Goal: Task Accomplishment & Management: Use online tool/utility

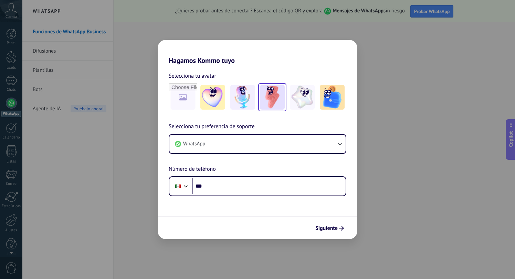
click at [277, 100] on img at bounding box center [272, 97] width 25 height 25
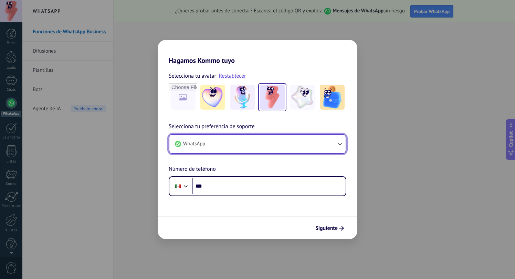
click at [285, 146] on button "WhatsApp" at bounding box center [257, 144] width 176 height 19
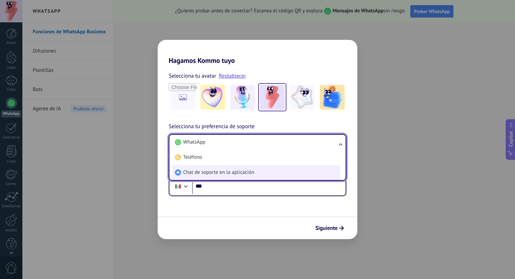
click at [272, 172] on li "Chat de soporte en la aplicación" at bounding box center [256, 172] width 168 height 15
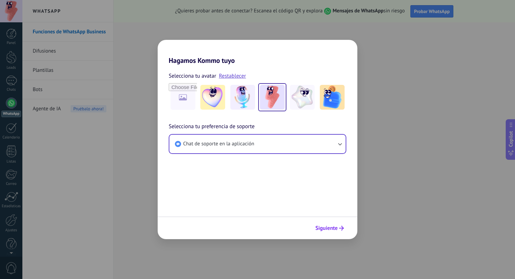
click at [324, 232] on button "Siguiente" at bounding box center [329, 229] width 35 height 12
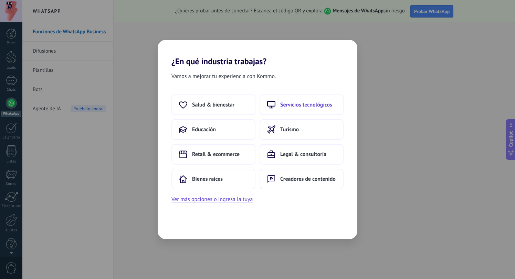
click at [302, 102] on span "Servicios tecnológicos" at bounding box center [306, 104] width 52 height 7
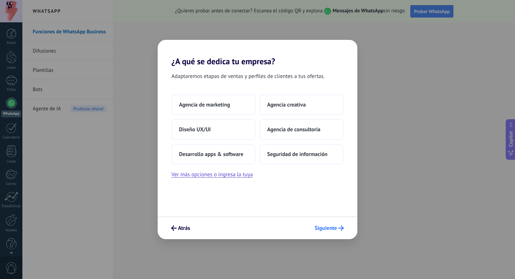
click at [324, 228] on span "Siguiente" at bounding box center [325, 228] width 22 height 5
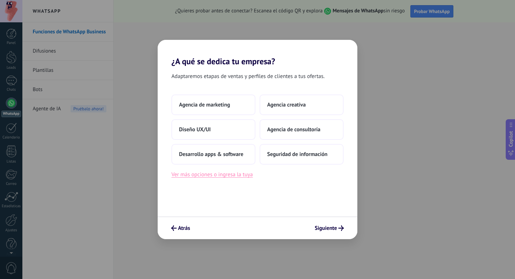
click at [211, 177] on button "Ver más opciones o ingresa la tuya" at bounding box center [211, 174] width 81 height 9
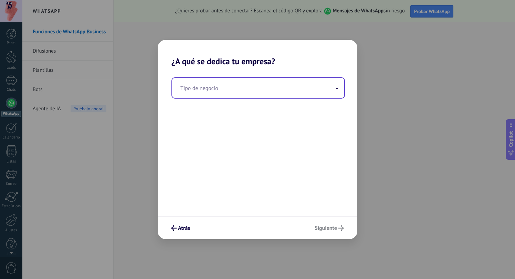
click at [238, 86] on input "text" at bounding box center [258, 88] width 172 height 20
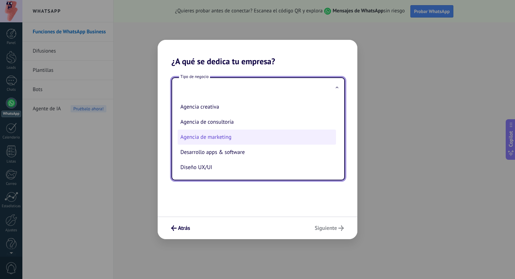
click at [222, 134] on li "Agencia de marketing" at bounding box center [257, 137] width 158 height 15
type input "**********"
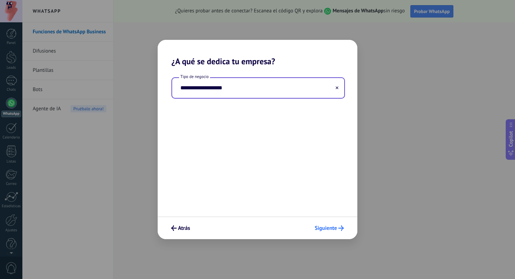
click at [324, 227] on span "Siguiente" at bounding box center [325, 228] width 22 height 5
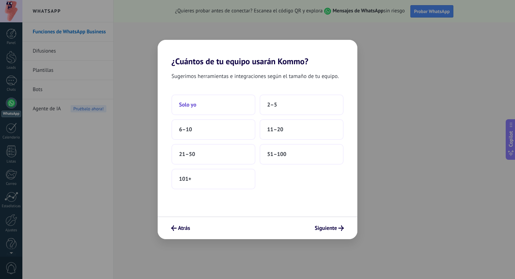
click at [215, 100] on button "Solo yo" at bounding box center [213, 105] width 84 height 21
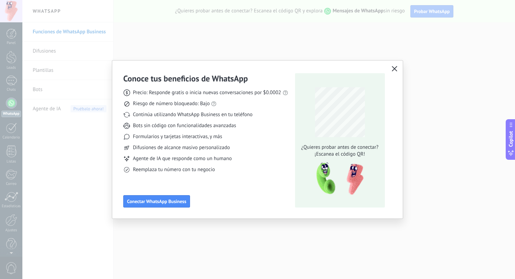
click at [395, 68] on use "button" at bounding box center [394, 68] width 5 height 5
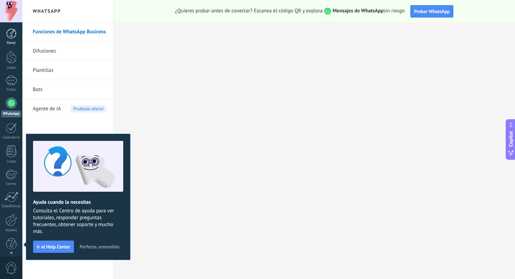
click at [11, 41] on div "Panel" at bounding box center [11, 43] width 20 height 4
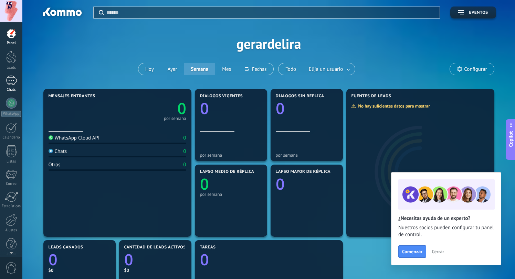
click at [8, 84] on div at bounding box center [11, 81] width 11 height 10
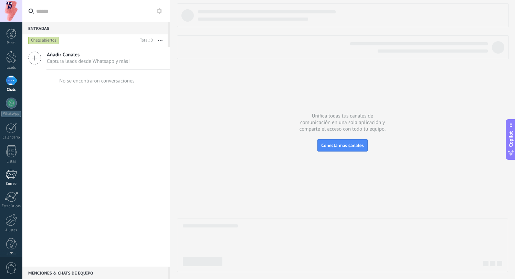
scroll to position [7, 0]
click at [13, 76] on div at bounding box center [11, 74] width 11 height 10
click at [15, 69] on div at bounding box center [11, 74] width 11 height 10
click at [9, 52] on div at bounding box center [11, 50] width 10 height 13
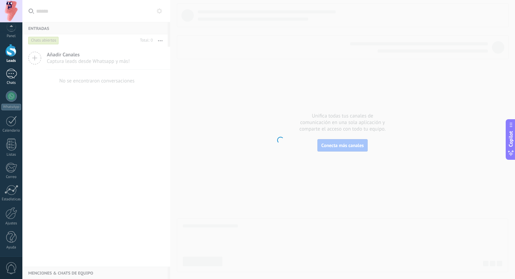
click at [10, 79] on link "Chats" at bounding box center [11, 77] width 22 height 17
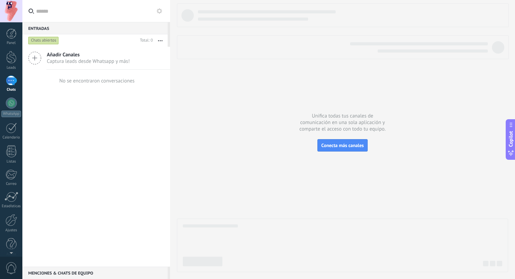
click at [59, 57] on span "Añadir Canales" at bounding box center [88, 55] width 83 height 7
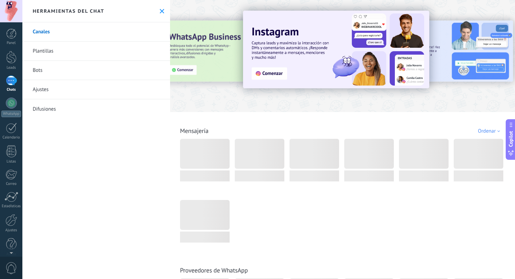
click at [43, 70] on link "Bots" at bounding box center [96, 70] width 148 height 19
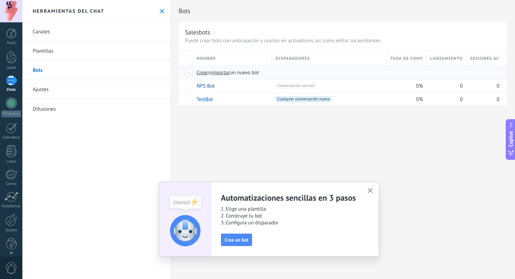
click at [203, 73] on span "Crear" at bounding box center [202, 72] width 12 height 7
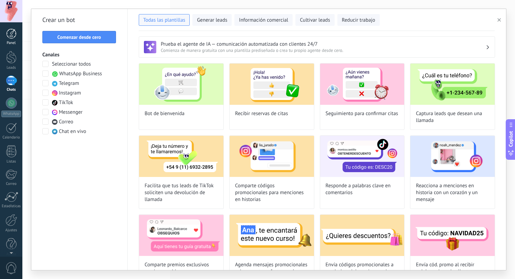
click at [13, 34] on div at bounding box center [11, 34] width 10 height 10
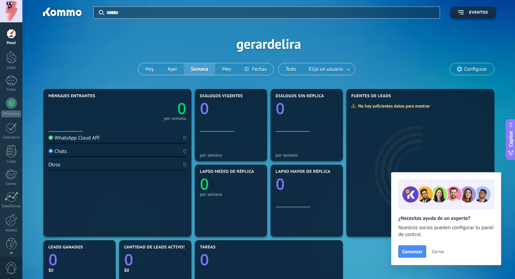
click at [13, 34] on div at bounding box center [11, 34] width 10 height 10
click at [9, 83] on div at bounding box center [11, 81] width 11 height 10
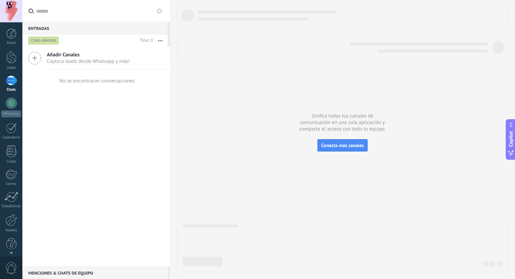
click at [101, 58] on span "Captura leads desde Whatsapp y más!" at bounding box center [88, 61] width 83 height 7
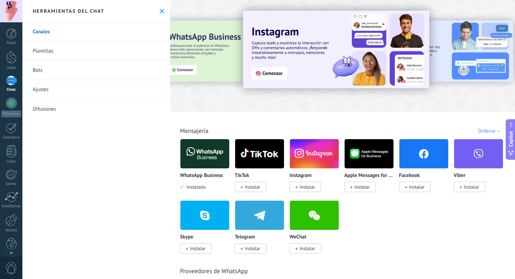
click at [415, 186] on span "Instalar" at bounding box center [416, 187] width 15 height 6
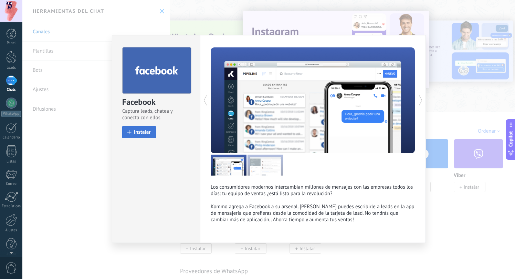
click at [138, 137] on button "Instalar" at bounding box center [139, 132] width 34 height 12
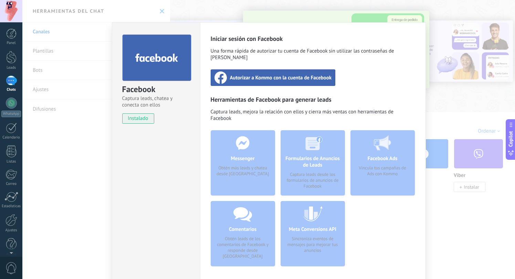
click at [260, 75] on div "Autorizar a Kommo con la cuenta de Facebook" at bounding box center [273, 77] width 125 height 17
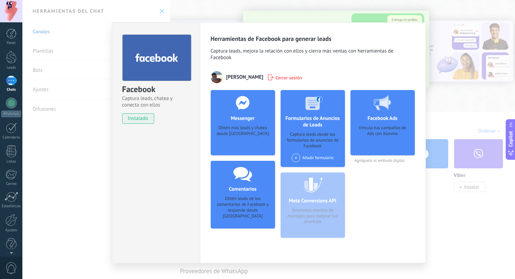
click at [247, 120] on h4 "Messenger" at bounding box center [242, 118] width 27 height 7
click at [244, 190] on h4 "Comentarios" at bounding box center [242, 189] width 31 height 7
click at [458, 105] on div "Facebook Captura leads, chatea y conecta con ellos instalado Desinstalar Herram…" at bounding box center [268, 139] width 492 height 279
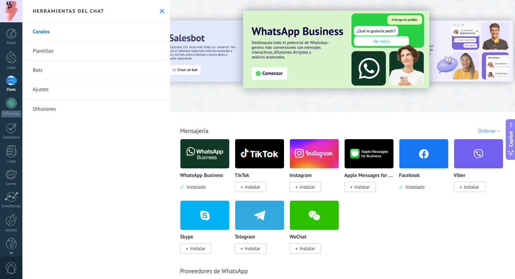
click at [9, 79] on div at bounding box center [11, 81] width 11 height 10
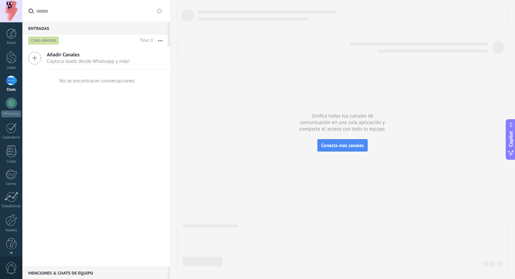
click at [11, 81] on div at bounding box center [11, 81] width 11 height 10
click at [7, 38] on div at bounding box center [11, 34] width 10 height 10
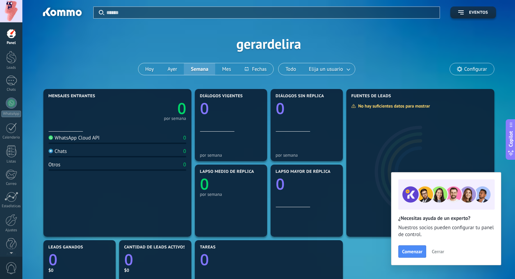
click at [12, 33] on div at bounding box center [11, 34] width 10 height 10
click at [11, 215] on div at bounding box center [12, 213] width 12 height 12
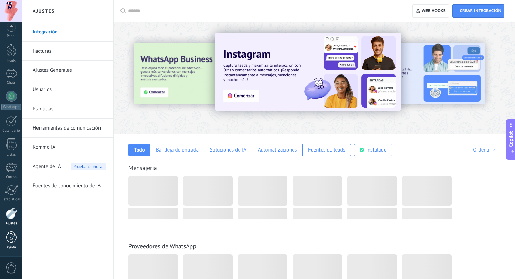
click at [11, 238] on div at bounding box center [11, 238] width 10 height 12
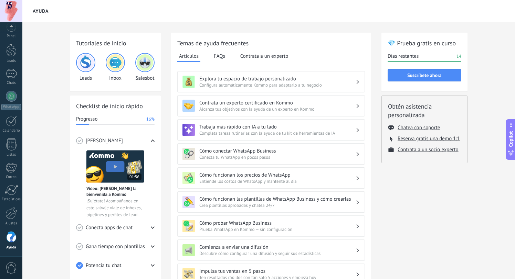
click at [7, 268] on span "0" at bounding box center [12, 269] width 12 height 12
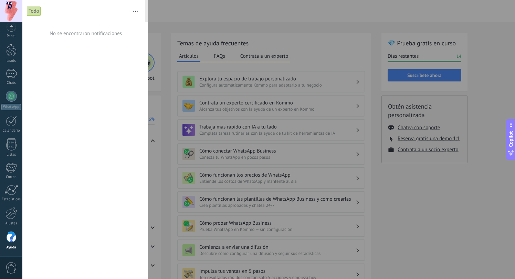
click at [7, 268] on span "0" at bounding box center [12, 269] width 12 height 12
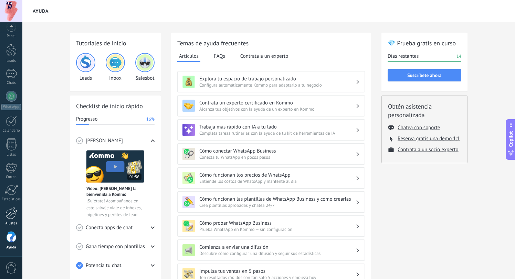
click at [13, 214] on div at bounding box center [12, 213] width 12 height 12
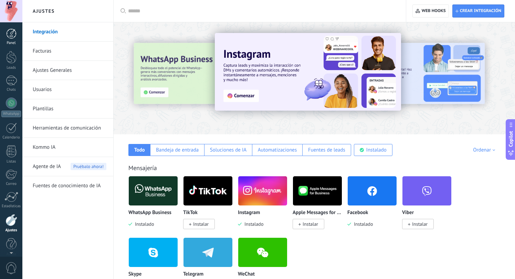
click at [11, 37] on div at bounding box center [11, 34] width 10 height 10
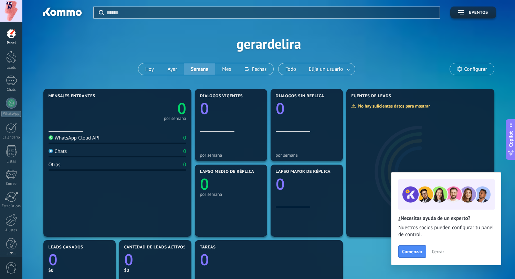
click at [11, 37] on div at bounding box center [11, 34] width 10 height 10
click at [11, 57] on div at bounding box center [11, 57] width 10 height 13
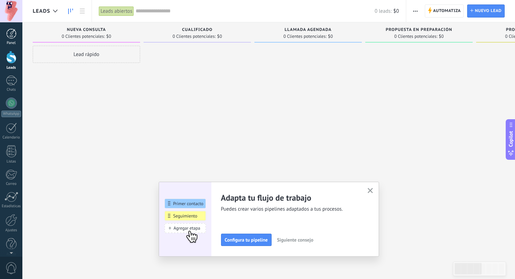
click at [12, 29] on div at bounding box center [11, 34] width 10 height 10
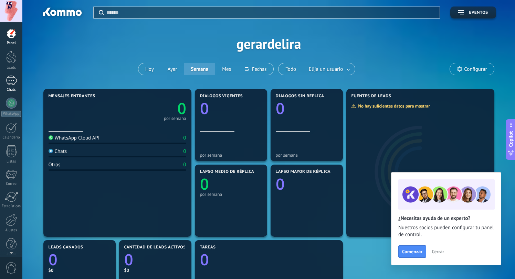
click at [13, 80] on div at bounding box center [11, 81] width 11 height 10
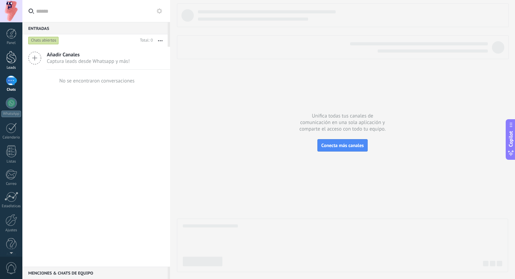
click at [11, 55] on div at bounding box center [11, 57] width 10 height 13
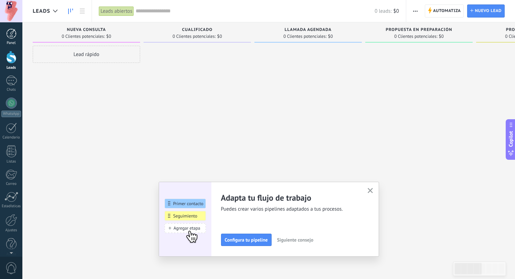
click at [11, 34] on div at bounding box center [11, 34] width 10 height 10
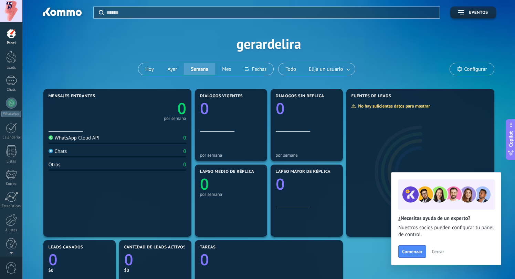
click at [469, 67] on span "Configurar" at bounding box center [475, 69] width 23 height 6
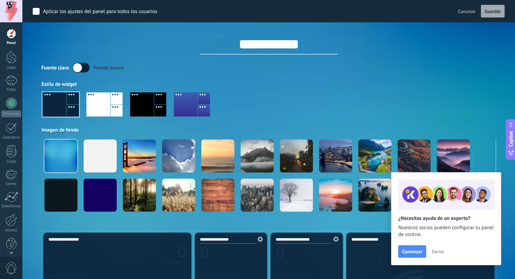
click at [463, 10] on span "Cancelar" at bounding box center [467, 11] width 18 height 6
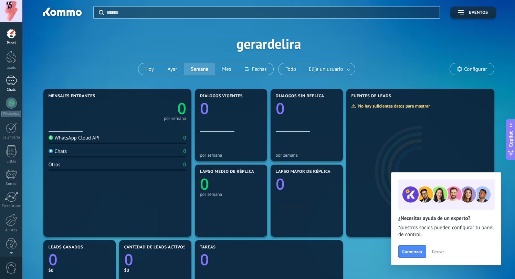
click at [12, 78] on div at bounding box center [11, 81] width 11 height 10
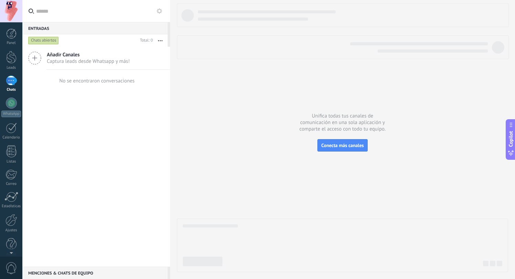
click at [80, 60] on span "Captura leads desde Whatsapp y más!" at bounding box center [88, 61] width 83 height 7
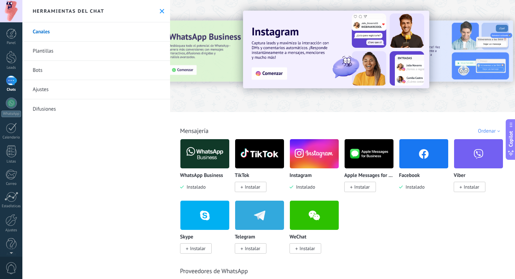
click at [66, 65] on link "Bots" at bounding box center [96, 70] width 148 height 19
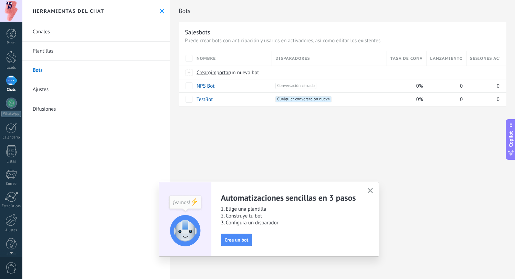
click at [61, 36] on link "Canales" at bounding box center [96, 31] width 148 height 19
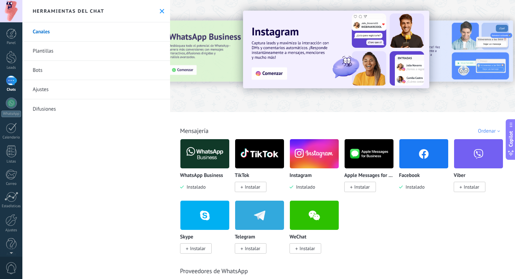
click at [64, 51] on link "Plantillas" at bounding box center [96, 51] width 148 height 19
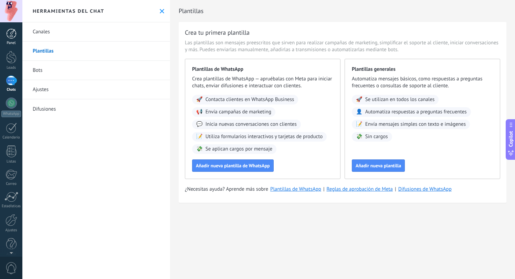
click at [12, 34] on div at bounding box center [11, 34] width 10 height 10
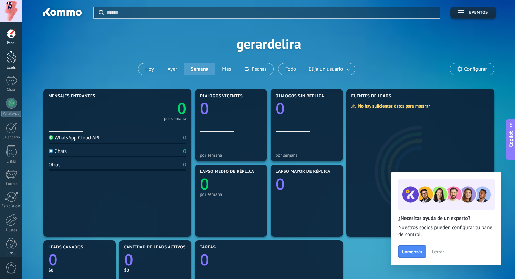
click at [11, 56] on div at bounding box center [11, 57] width 10 height 13
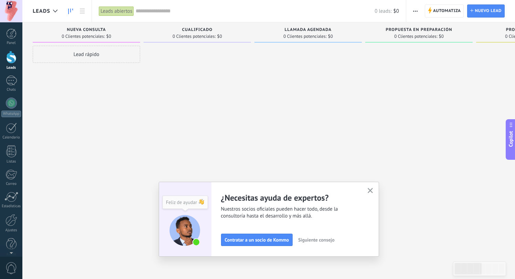
click at [120, 98] on div "Lead rápido" at bounding box center [86, 141] width 107 height 190
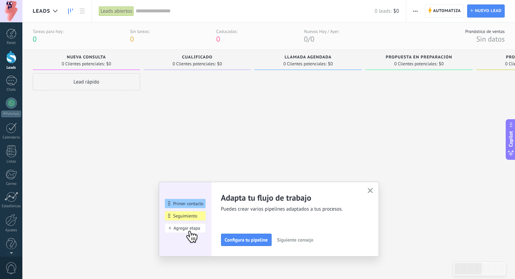
click at [370, 193] on span "button" at bounding box center [369, 191] width 5 height 6
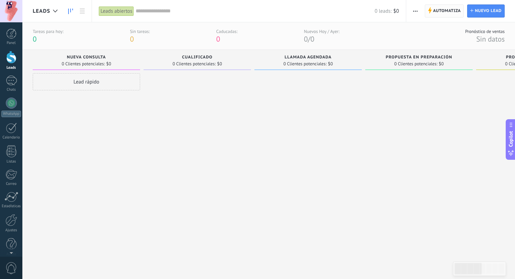
click at [439, 10] on span "Automatiza" at bounding box center [447, 11] width 28 height 12
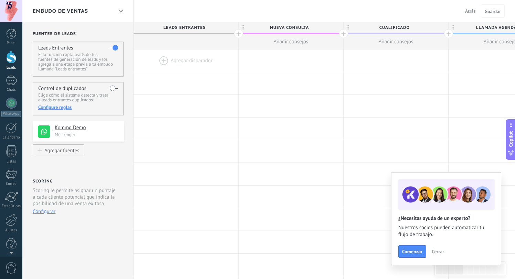
click at [67, 131] on h4 "Kommo Demo" at bounding box center [87, 128] width 64 height 7
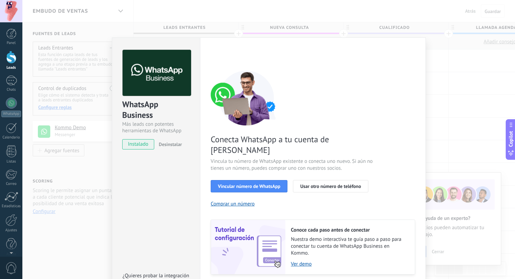
scroll to position [16, 0]
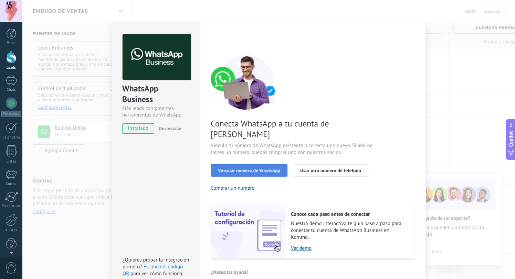
click at [256, 168] on span "Vincular número de WhatsApp" at bounding box center [249, 170] width 62 height 5
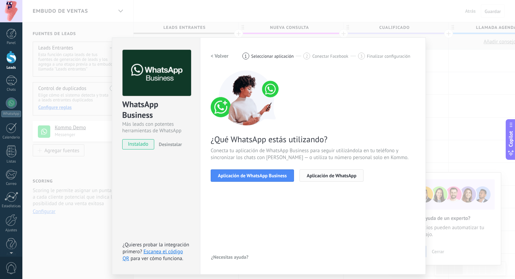
click at [321, 178] on span "Aplicación de WhatsApp" at bounding box center [332, 175] width 50 height 5
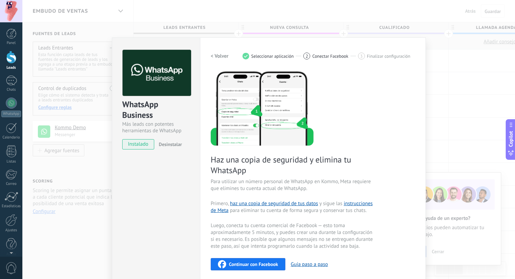
click at [218, 55] on h2 "< Volver" at bounding box center [220, 56] width 18 height 7
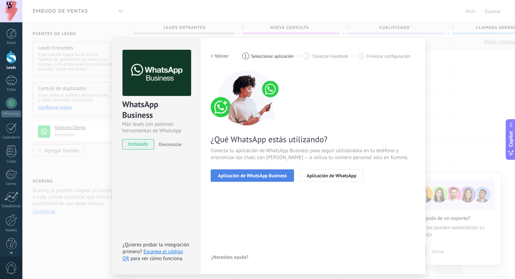
click at [250, 177] on span "Aplicación de WhatsApp Business" at bounding box center [252, 175] width 69 height 5
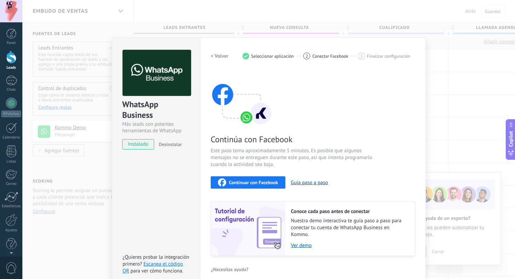
click at [216, 55] on h2 "< Volver" at bounding box center [220, 56] width 18 height 7
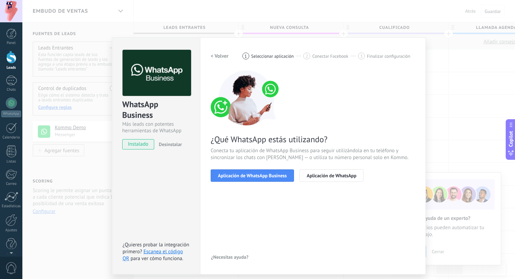
click at [217, 57] on h2 "< Volver" at bounding box center [220, 56] width 18 height 7
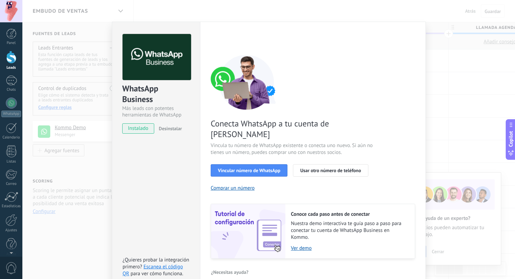
scroll to position [13, 0]
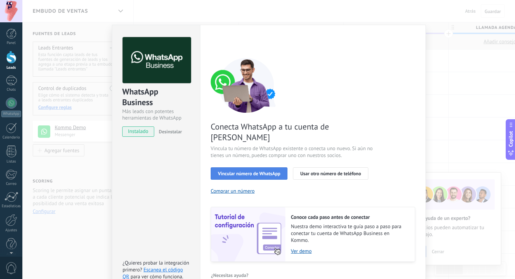
click at [230, 171] on span "Vincular número de WhatsApp" at bounding box center [249, 173] width 62 height 5
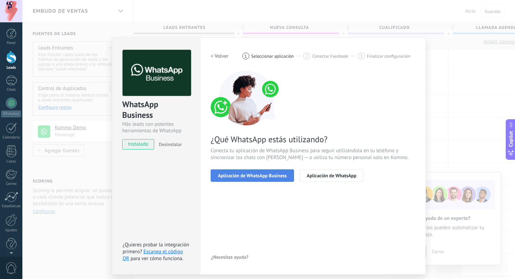
click at [236, 177] on span "Aplicación de WhatsApp Business" at bounding box center [252, 175] width 69 height 5
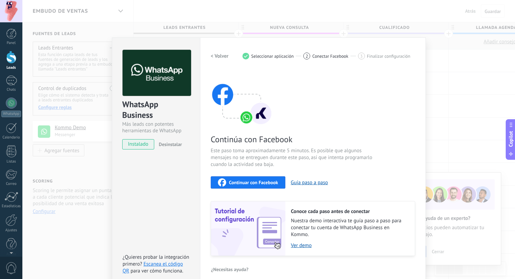
scroll to position [8, 0]
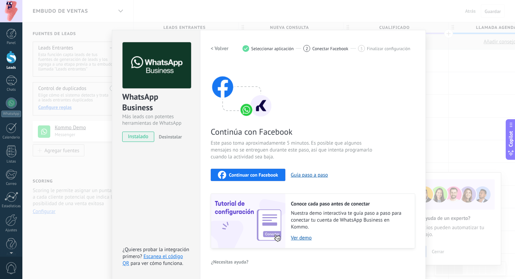
click at [218, 48] on h2 "< Volver" at bounding box center [220, 48] width 18 height 7
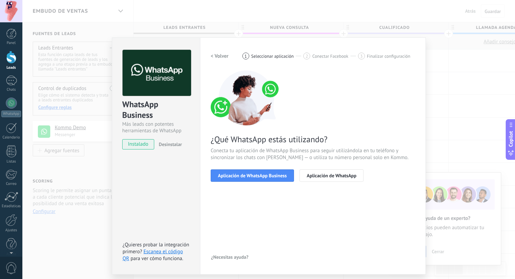
scroll to position [0, 0]
click at [217, 54] on h2 "< Volver" at bounding box center [220, 56] width 18 height 7
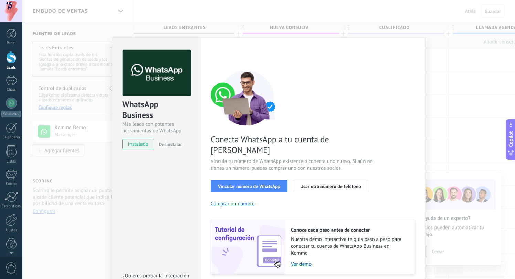
click at [440, 121] on div "WhatsApp Business Más leads con potentes herramientas de WhatsApp instalado Des…" at bounding box center [268, 139] width 492 height 279
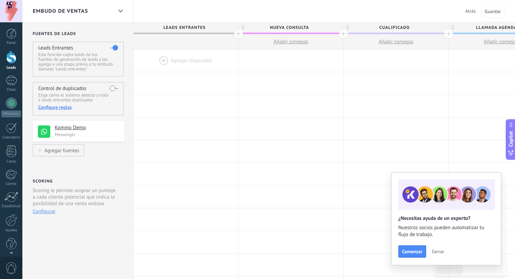
click at [164, 61] on div at bounding box center [185, 61] width 105 height 22
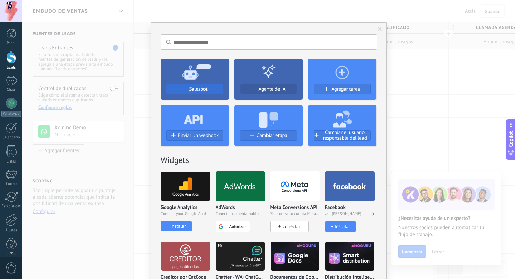
click at [200, 89] on span "Salesbot" at bounding box center [198, 89] width 18 height 6
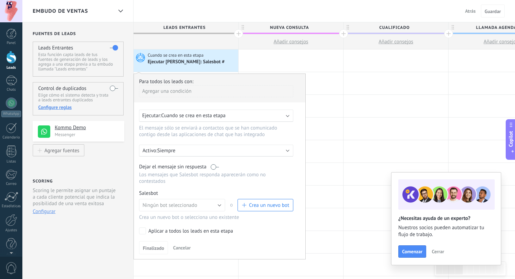
click at [194, 116] on span "Cuando se crea en esta etapa" at bounding box center [193, 116] width 64 height 7
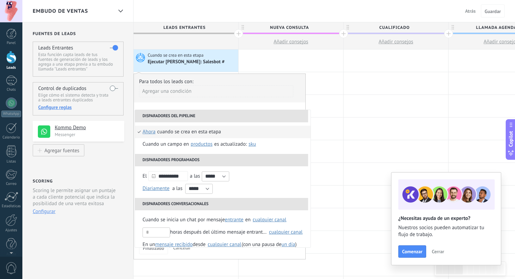
click at [215, 65] on div "Ejecutar [PERSON_NAME]: Salesbot #" at bounding box center [192, 61] width 89 height 7
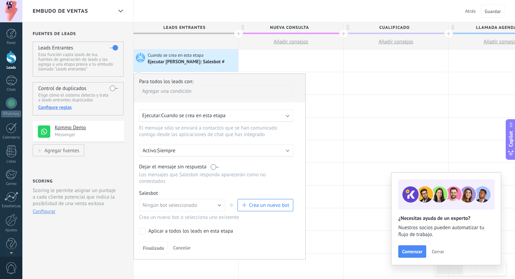
click at [229, 60] on div "Ejecutar [PERSON_NAME]: Salesbot #" at bounding box center [192, 61] width 89 height 7
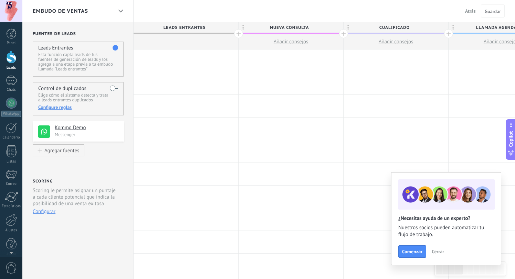
click at [214, 62] on div at bounding box center [185, 61] width 105 height 22
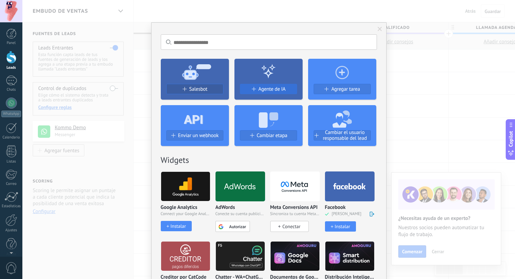
click at [251, 90] on span at bounding box center [253, 89] width 4 height 4
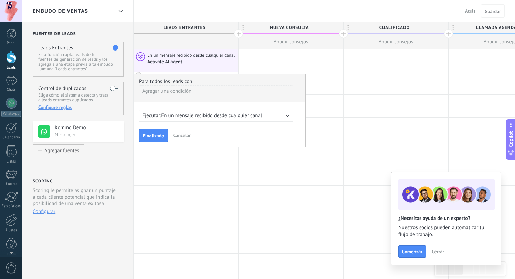
click at [200, 57] on span "En un mensaje recibido desde cualquier canal" at bounding box center [191, 55] width 88 height 6
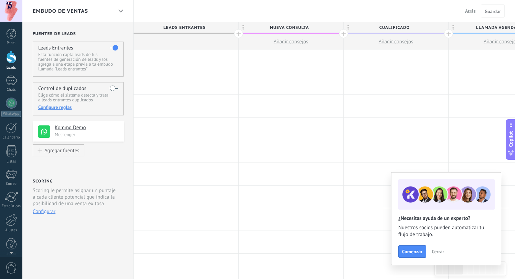
click at [200, 57] on div at bounding box center [185, 61] width 105 height 22
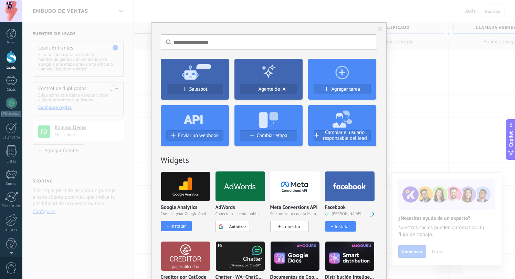
click at [378, 30] on span at bounding box center [379, 29] width 4 height 5
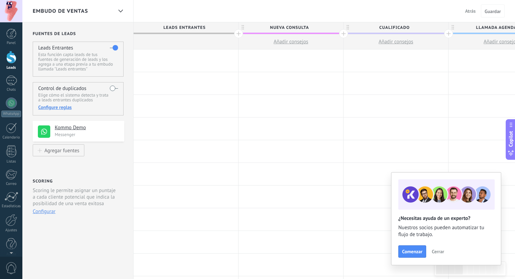
click at [187, 57] on div at bounding box center [185, 61] width 105 height 22
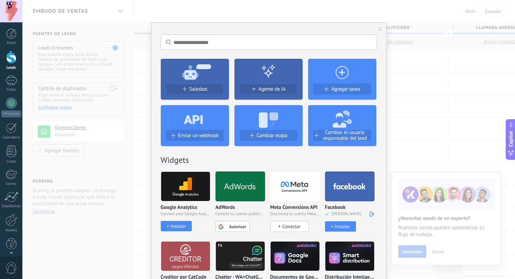
click at [378, 32] on span at bounding box center [379, 29] width 11 height 12
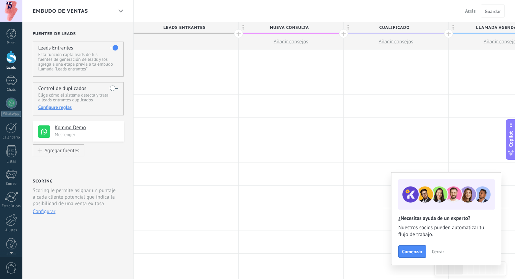
click at [112, 49] on label at bounding box center [114, 47] width 8 height 11
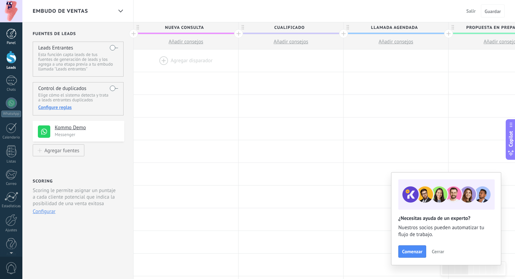
click at [9, 32] on div at bounding box center [11, 34] width 10 height 10
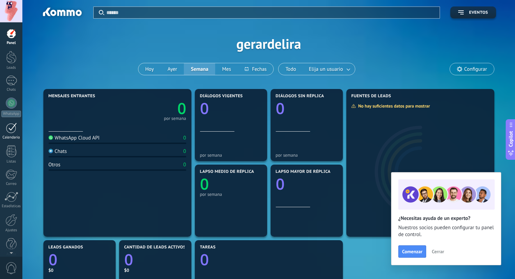
click at [11, 127] on div at bounding box center [11, 128] width 11 height 11
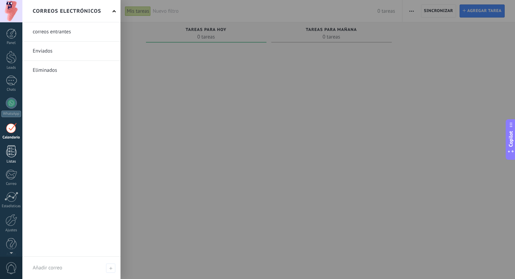
click at [11, 149] on div at bounding box center [11, 152] width 10 height 12
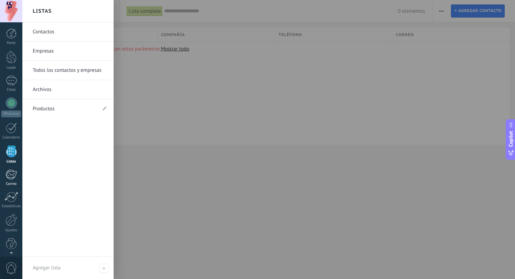
click at [10, 178] on div at bounding box center [11, 175] width 11 height 10
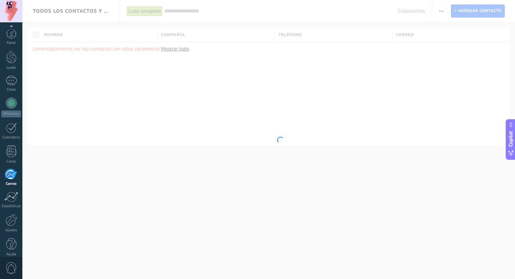
scroll to position [7, 0]
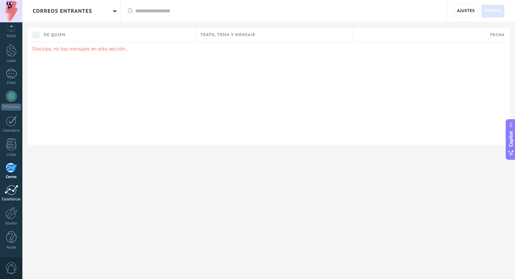
click at [11, 193] on div at bounding box center [11, 190] width 14 height 10
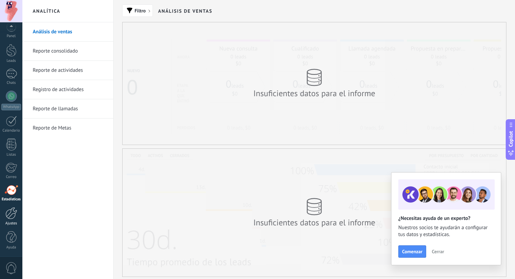
click at [8, 221] on link "Ajustes" at bounding box center [11, 216] width 22 height 19
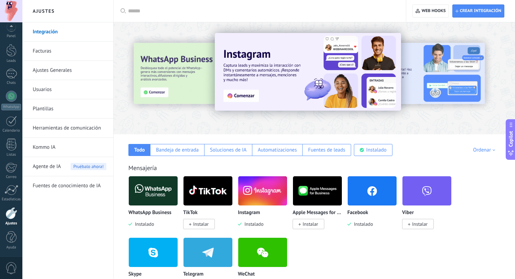
click at [362, 226] on span "Instalado" at bounding box center [362, 224] width 22 height 6
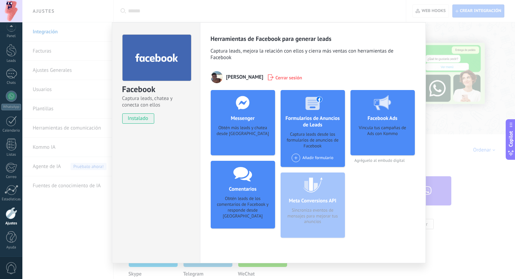
click at [454, 57] on div "Facebook Captura leads, chatea y conecta con ellos instalado Desinstalar Herram…" at bounding box center [268, 139] width 492 height 279
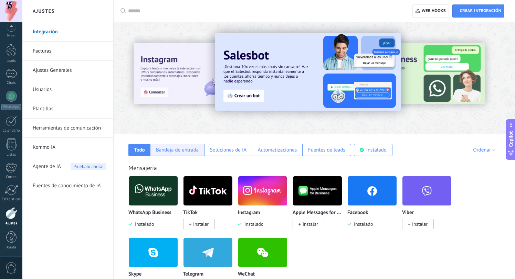
click at [182, 149] on div "Bandeja de entrada" at bounding box center [177, 150] width 43 height 7
click at [144, 149] on div "Todo" at bounding box center [139, 150] width 11 height 7
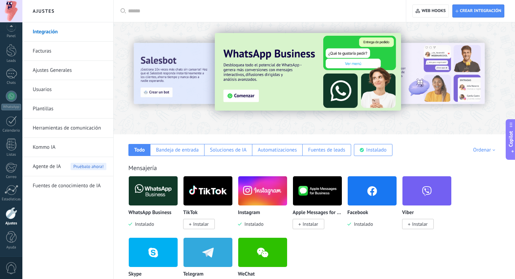
click at [370, 194] on img at bounding box center [371, 190] width 49 height 33
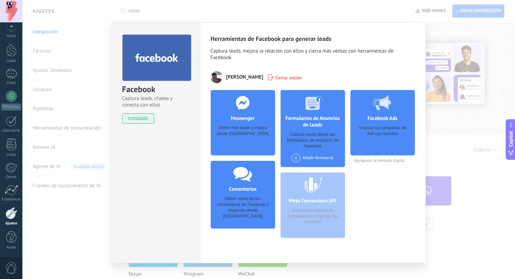
click at [247, 186] on h4 "Comentarios" at bounding box center [242, 189] width 31 height 7
click at [471, 116] on div "Facebook Captura leads, chatea y conecta con ellos instalado Desinstalar Herram…" at bounding box center [268, 139] width 492 height 279
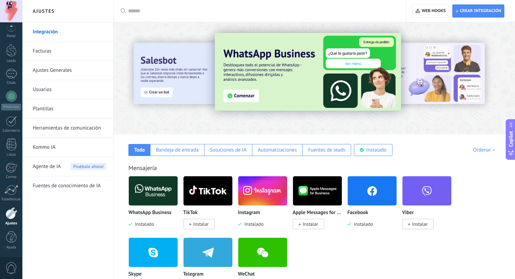
click at [471, 116] on div at bounding box center [268, 139] width 492 height 279
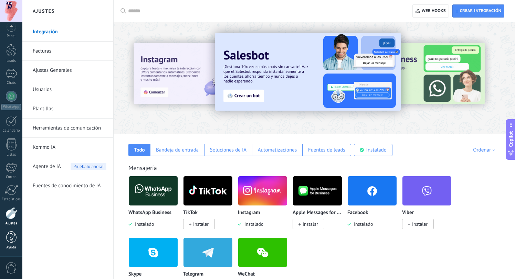
click at [8, 242] on div at bounding box center [11, 238] width 10 height 12
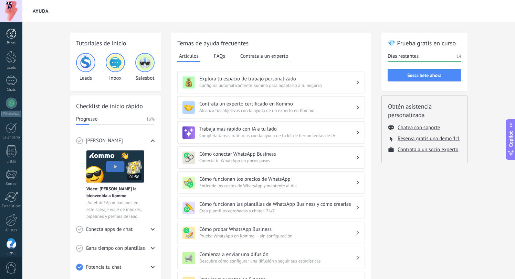
click at [7, 34] on div at bounding box center [11, 34] width 10 height 10
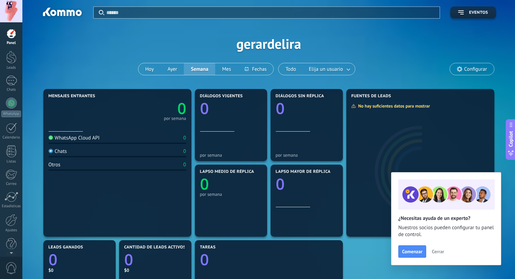
click at [7, 10] on div at bounding box center [11, 11] width 22 height 22
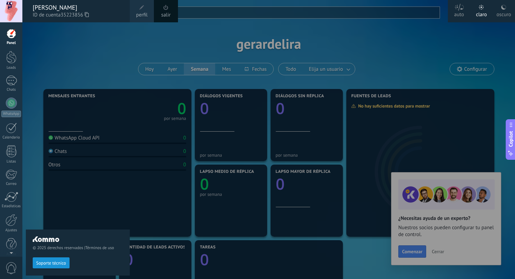
click at [182, 41] on div at bounding box center [279, 139] width 515 height 279
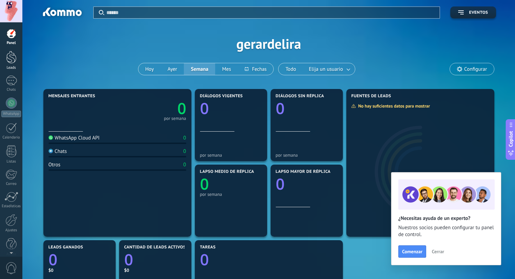
click at [9, 58] on div at bounding box center [11, 57] width 10 height 13
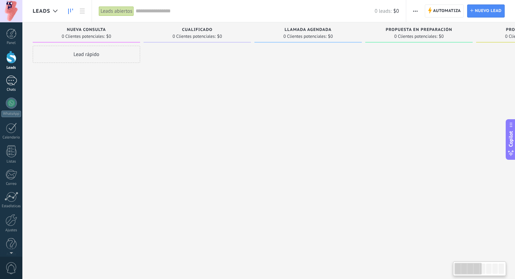
click at [16, 78] on div at bounding box center [11, 81] width 11 height 10
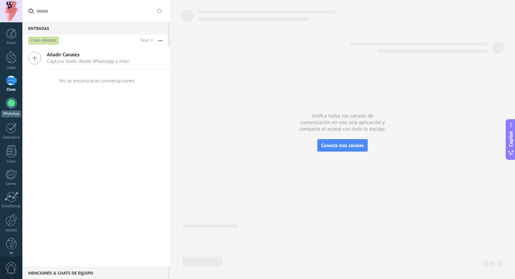
click at [9, 106] on div at bounding box center [11, 103] width 11 height 11
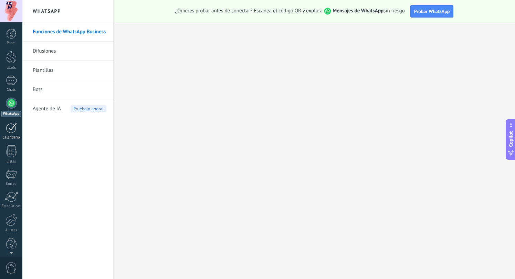
click at [10, 132] on div at bounding box center [11, 128] width 11 height 11
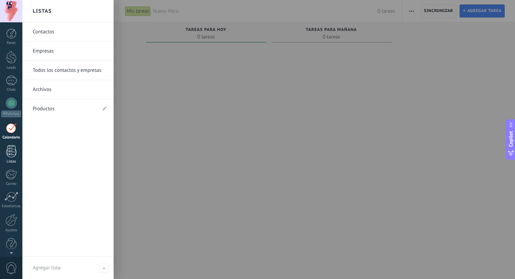
click at [11, 153] on div at bounding box center [11, 152] width 10 height 12
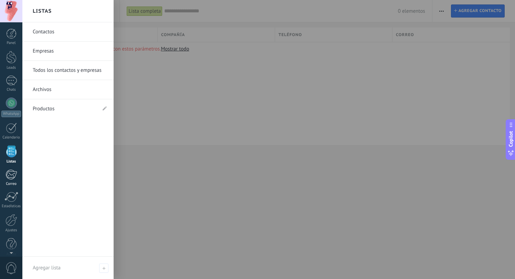
click at [10, 172] on div at bounding box center [11, 175] width 11 height 10
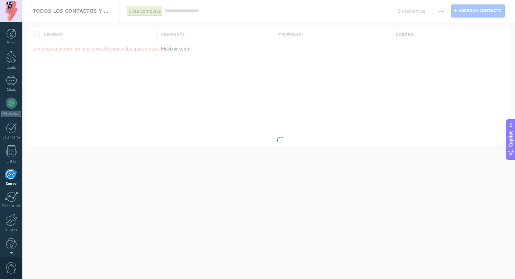
scroll to position [7, 0]
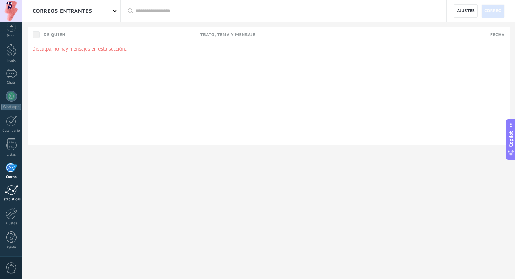
click at [9, 198] on div "Estadísticas" at bounding box center [11, 199] width 20 height 4
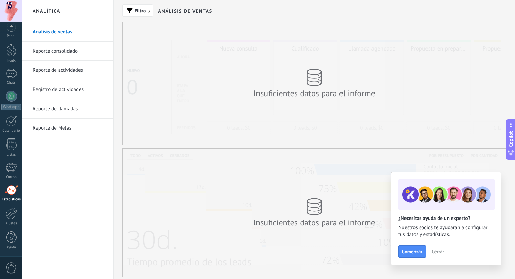
click at [9, 198] on div "Estadísticas" at bounding box center [11, 199] width 20 height 4
click at [10, 218] on div at bounding box center [12, 213] width 12 height 12
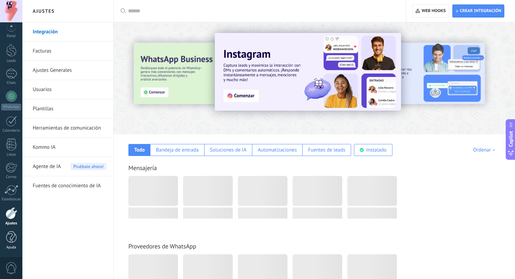
click at [11, 237] on div at bounding box center [11, 238] width 10 height 12
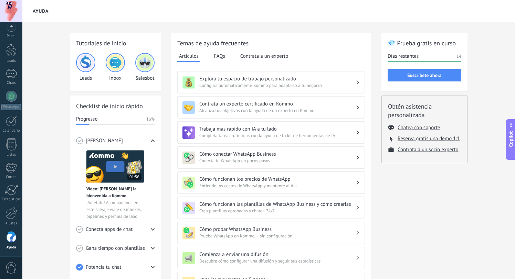
click at [241, 155] on h3 "Cómo conectar WhatsApp Business" at bounding box center [277, 154] width 156 height 7
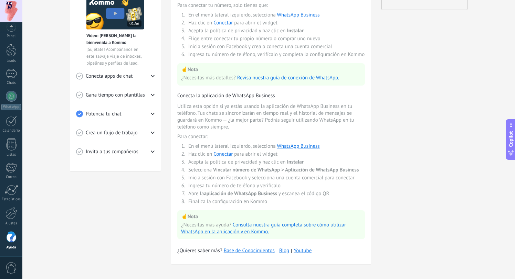
scroll to position [155, 0]
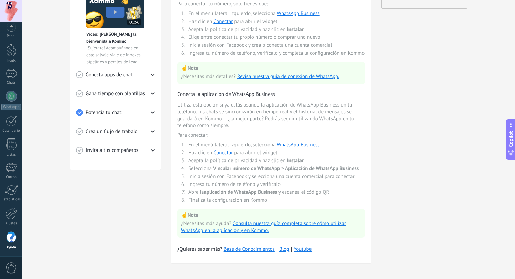
click at [432, 68] on div "💎 Prueba gratis en curso Días restantes 14 Suscríbete ahora Obtén asistencia pe…" at bounding box center [424, 75] width 86 height 394
